Goal: Information Seeking & Learning: Learn about a topic

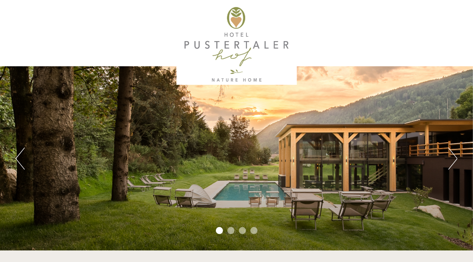
click at [455, 159] on button "Next" at bounding box center [452, 159] width 9 height 22
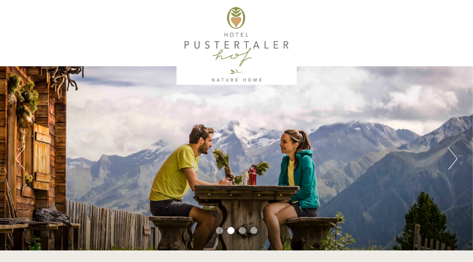
click at [455, 159] on button "Next" at bounding box center [452, 159] width 9 height 22
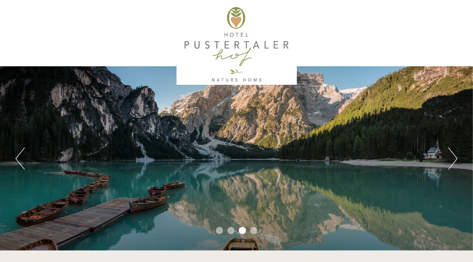
click at [455, 158] on button "Next" at bounding box center [452, 159] width 9 height 22
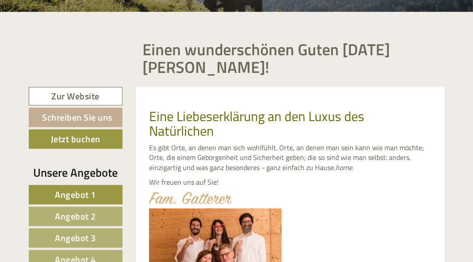
scroll to position [287, 0]
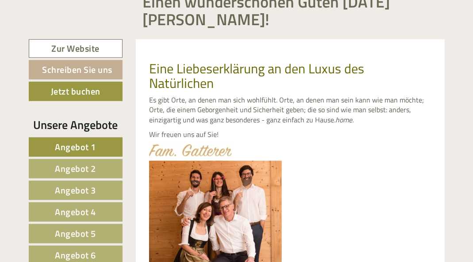
click at [90, 146] on span "Angebot 1" at bounding box center [75, 147] width 41 height 14
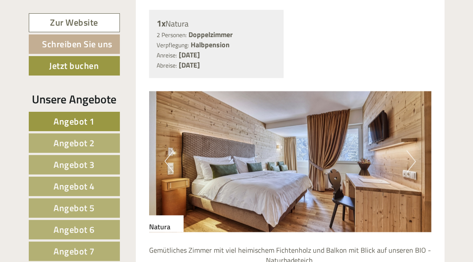
scroll to position [734, 0]
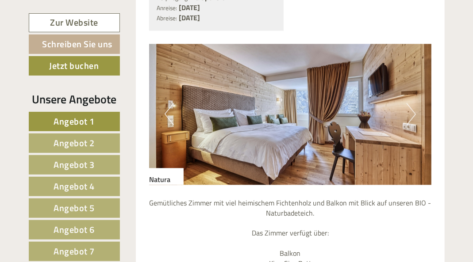
click at [413, 124] on button "Next" at bounding box center [411, 114] width 9 height 22
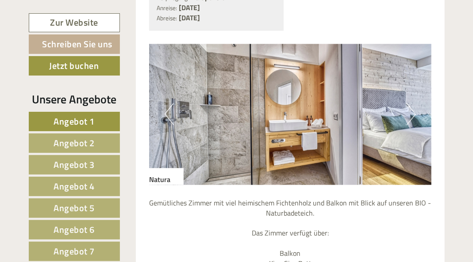
click at [413, 124] on button "Next" at bounding box center [411, 114] width 9 height 22
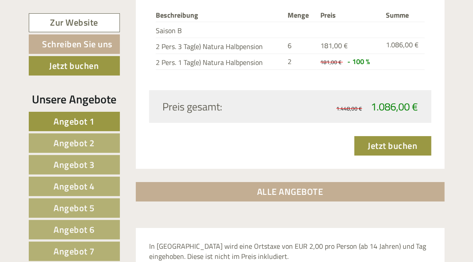
scroll to position [1212, 0]
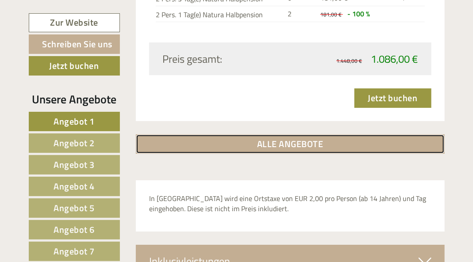
click at [289, 152] on link "ALLE ANGEBOTE" at bounding box center [290, 144] width 309 height 19
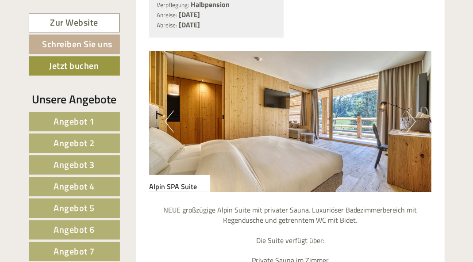
scroll to position [1451, 0]
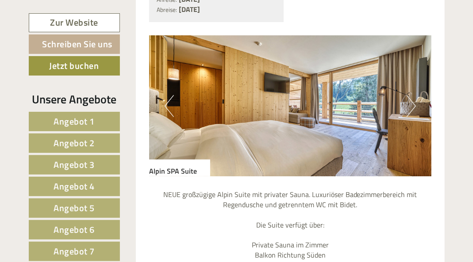
click at [412, 117] on button "Next" at bounding box center [411, 106] width 9 height 22
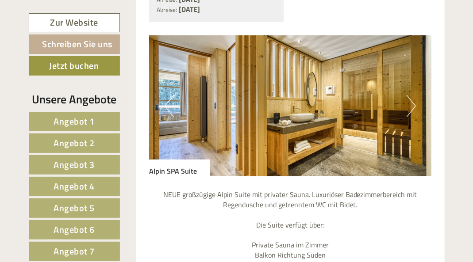
click at [412, 117] on button "Next" at bounding box center [411, 106] width 9 height 22
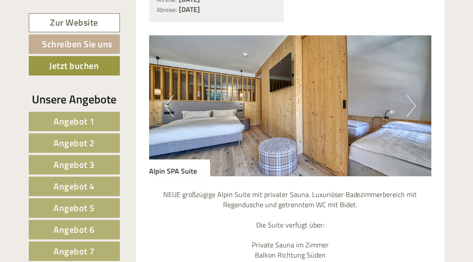
click at [412, 117] on button "Next" at bounding box center [411, 106] width 9 height 22
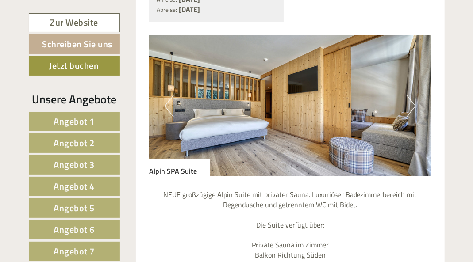
click at [412, 117] on button "Next" at bounding box center [411, 106] width 9 height 22
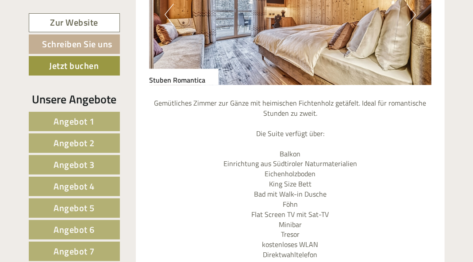
scroll to position [2263, 0]
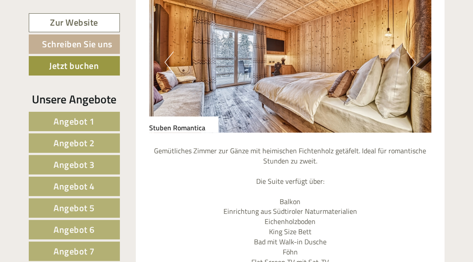
click at [412, 73] on button "Next" at bounding box center [411, 62] width 9 height 22
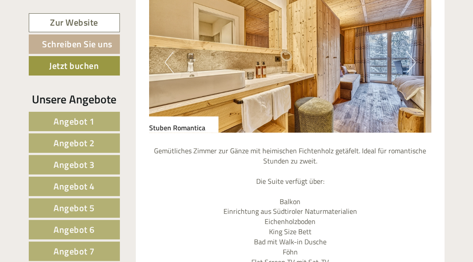
click at [412, 73] on button "Next" at bounding box center [411, 62] width 9 height 22
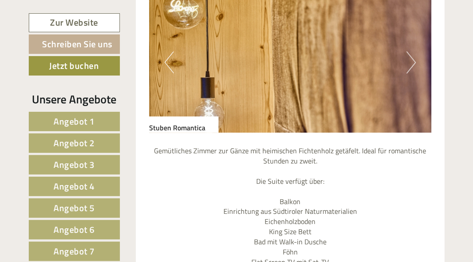
click at [412, 73] on button "Next" at bounding box center [411, 62] width 9 height 22
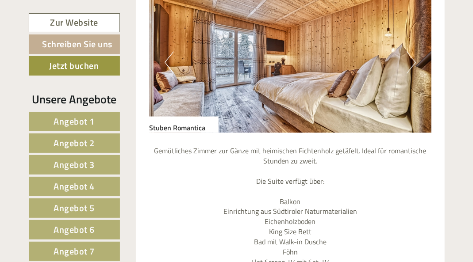
click at [412, 73] on button "Next" at bounding box center [411, 62] width 9 height 22
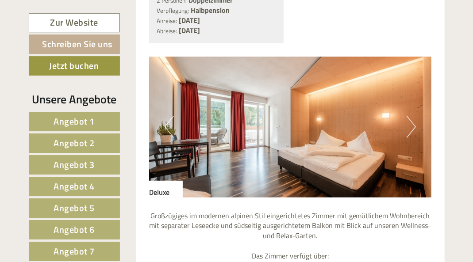
scroll to position [2933, 0]
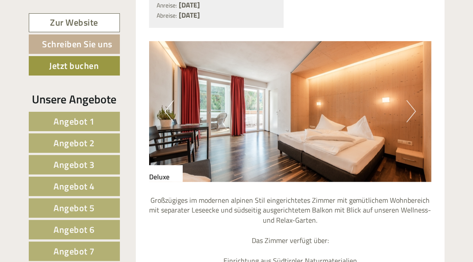
click at [412, 123] on button "Next" at bounding box center [411, 111] width 9 height 22
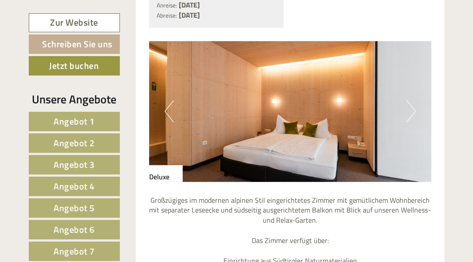
click at [412, 123] on button "Next" at bounding box center [411, 111] width 9 height 22
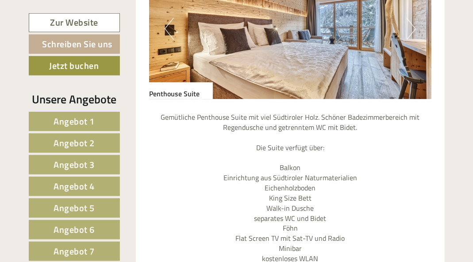
scroll to position [5275, 0]
click at [411, 39] on button "Next" at bounding box center [411, 28] width 9 height 22
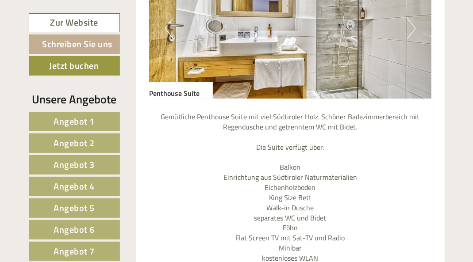
click at [411, 39] on button "Next" at bounding box center [411, 28] width 9 height 22
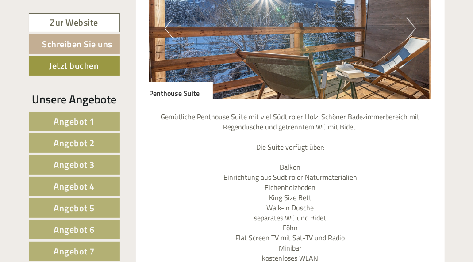
click at [412, 39] on button "Next" at bounding box center [411, 28] width 9 height 22
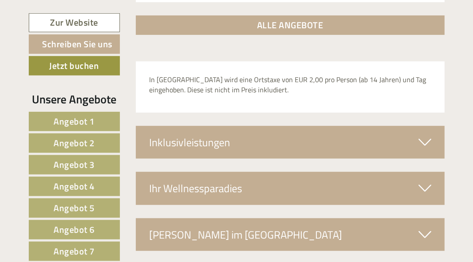
scroll to position [5848, 0]
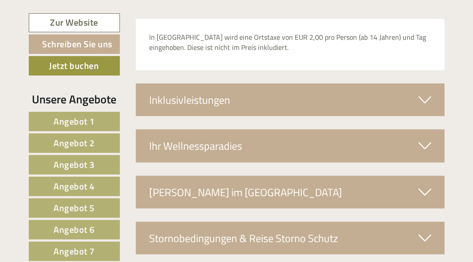
click at [416, 116] on div "Inklusivleistungen" at bounding box center [290, 100] width 309 height 33
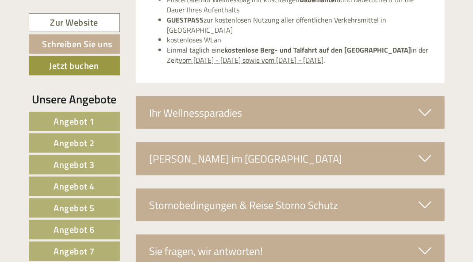
scroll to position [6087, 0]
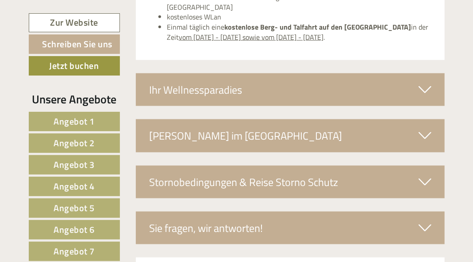
click at [427, 97] on icon at bounding box center [425, 89] width 13 height 15
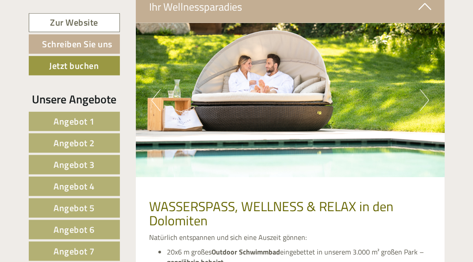
scroll to position [6183, 0]
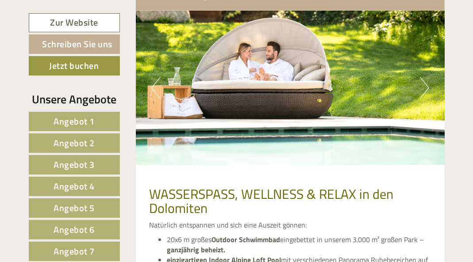
click at [425, 99] on button "Next" at bounding box center [424, 88] width 9 height 22
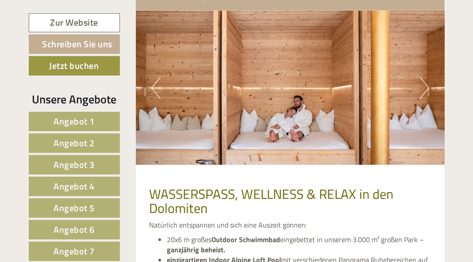
click at [425, 99] on button "Next" at bounding box center [424, 88] width 9 height 22
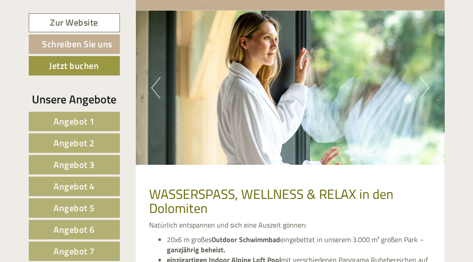
click at [425, 99] on button "Next" at bounding box center [424, 88] width 9 height 22
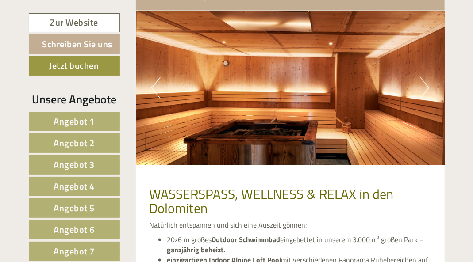
click at [425, 99] on button "Next" at bounding box center [424, 88] width 9 height 22
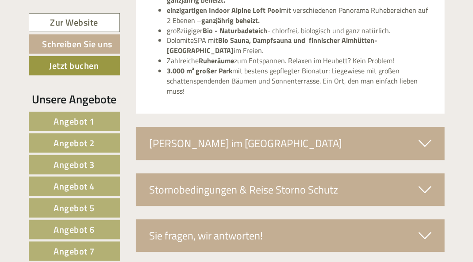
scroll to position [6470, 0]
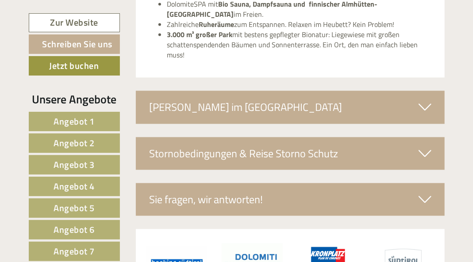
click at [428, 115] on icon at bounding box center [425, 107] width 13 height 15
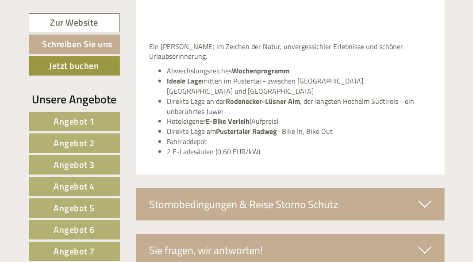
scroll to position [6804, 0]
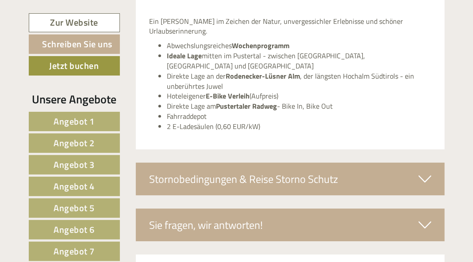
click at [430, 183] on icon at bounding box center [425, 179] width 13 height 15
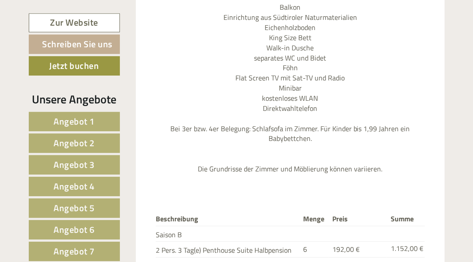
scroll to position [5399, 0]
